Goal: Use online tool/utility: Utilize a website feature to perform a specific function

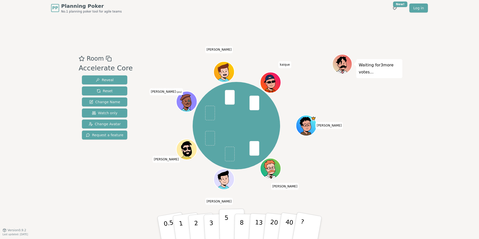
click at [227, 220] on p "5" at bounding box center [226, 227] width 4 height 27
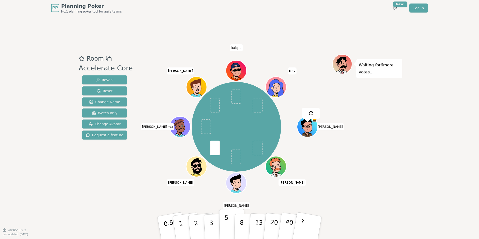
click at [223, 227] on button "5" at bounding box center [232, 227] width 26 height 38
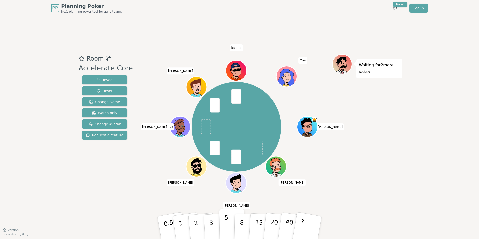
click at [228, 218] on button "5" at bounding box center [232, 227] width 26 height 38
click at [378, 195] on div "Room Accelerate Core Reveal Reset Change Name Watch only Change Avatar Request …" at bounding box center [239, 123] width 325 height 214
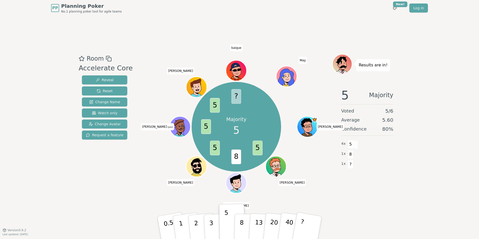
click at [397, 166] on div "5 Majority Voted 5 / 6 Average 5.60 Confidence 80 % 4 x 5 1 x 8 1 x ?" at bounding box center [367, 134] width 70 height 100
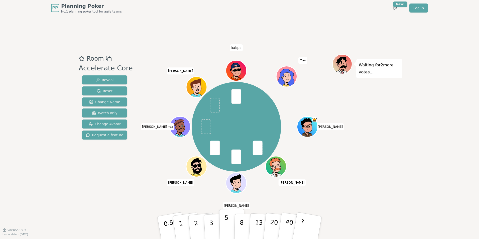
click at [232, 227] on button "5" at bounding box center [232, 227] width 26 height 38
click at [231, 220] on button "5" at bounding box center [232, 227] width 26 height 38
click at [231, 226] on button "5" at bounding box center [232, 227] width 26 height 38
click at [229, 220] on button "5" at bounding box center [232, 227] width 26 height 38
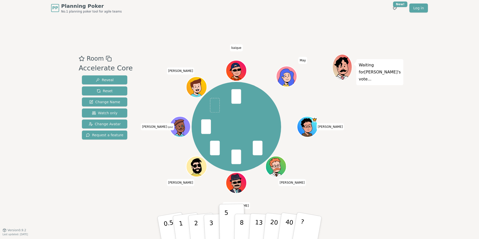
click at [397, 203] on div "Room Accelerate Core Reveal Reset Change Name Watch only Change Avatar Request …" at bounding box center [239, 123] width 325 height 214
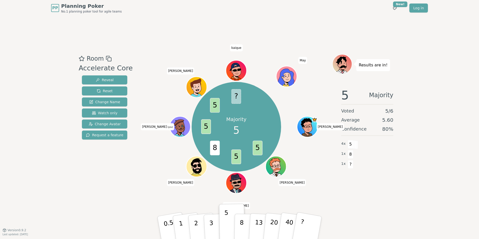
click at [349, 156] on span "8" at bounding box center [350, 154] width 6 height 9
click at [390, 168] on div "1 x ?" at bounding box center [367, 164] width 52 height 10
drag, startPoint x: 390, startPoint y: 132, endPoint x: 383, endPoint y: 131, distance: 6.7
click at [383, 131] on span "80 %" at bounding box center [387, 128] width 11 height 7
drag, startPoint x: 383, startPoint y: 131, endPoint x: 384, endPoint y: 117, distance: 13.5
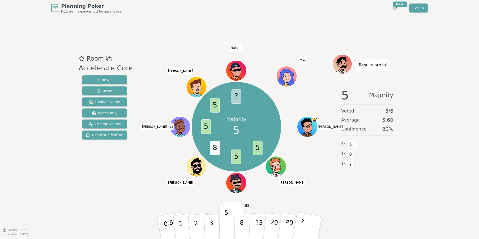
click at [384, 117] on span "5.60" at bounding box center [387, 119] width 11 height 7
drag, startPoint x: 398, startPoint y: 125, endPoint x: 403, endPoint y: 126, distance: 4.5
click at [403, 126] on div "PP Planning Poker No.1 planning poker tool for agile teams Toggle theme New! Lo…" at bounding box center [239, 119] width 479 height 239
drag, startPoint x: 403, startPoint y: 126, endPoint x: 451, endPoint y: 156, distance: 56.7
click at [451, 156] on div "PP Planning Poker No.1 planning poker tool for agile teams Toggle theme New! Lo…" at bounding box center [239, 119] width 479 height 239
